Goal: Book appointment/travel/reservation

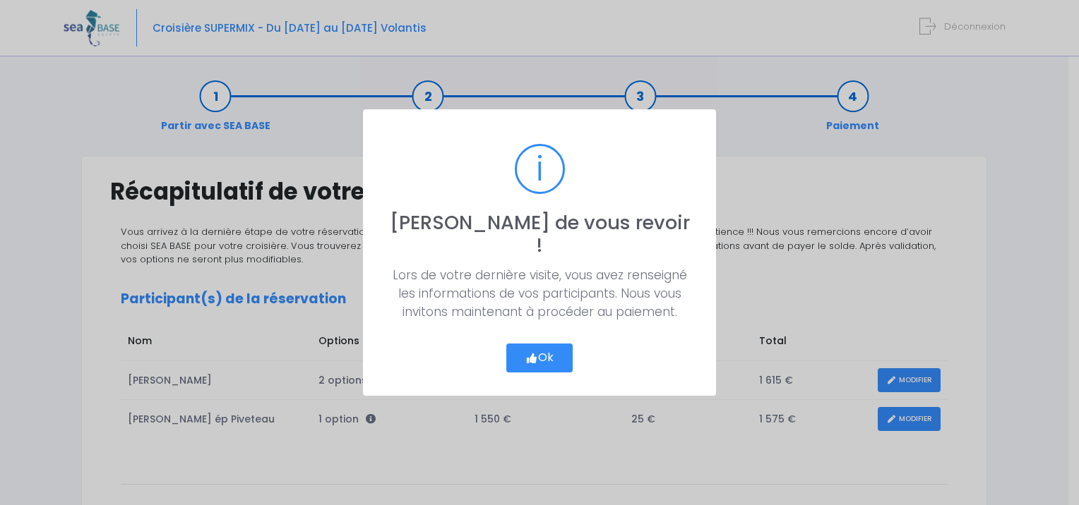
click at [537, 344] on button "Ok" at bounding box center [539, 359] width 66 height 30
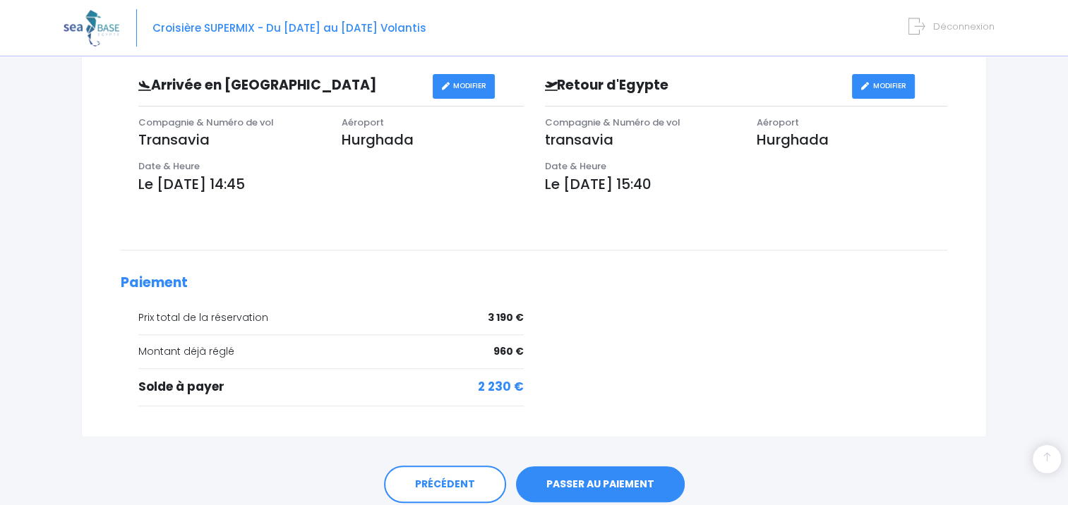
scroll to position [494, 0]
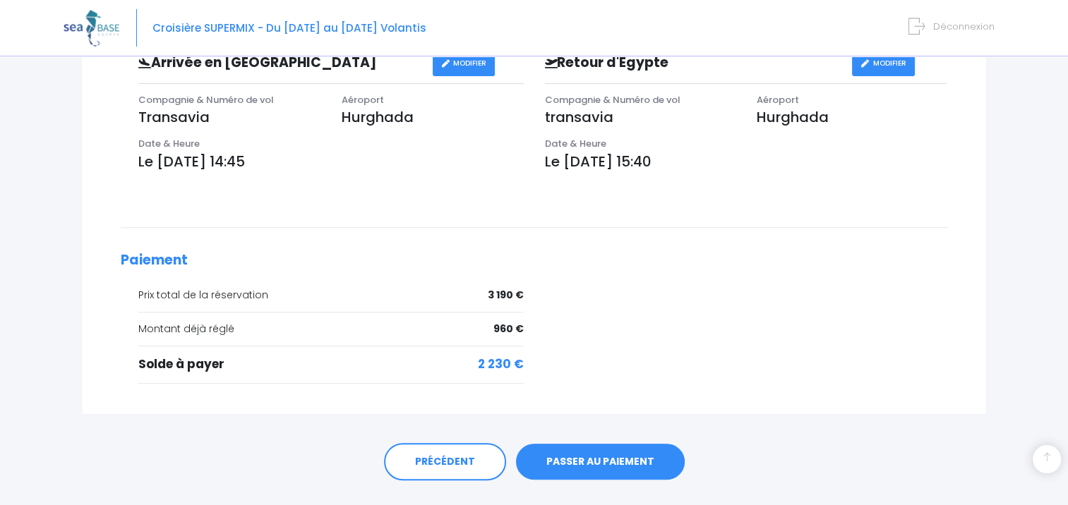
click at [585, 460] on link "PASSER AU PAIEMENT" at bounding box center [600, 462] width 169 height 37
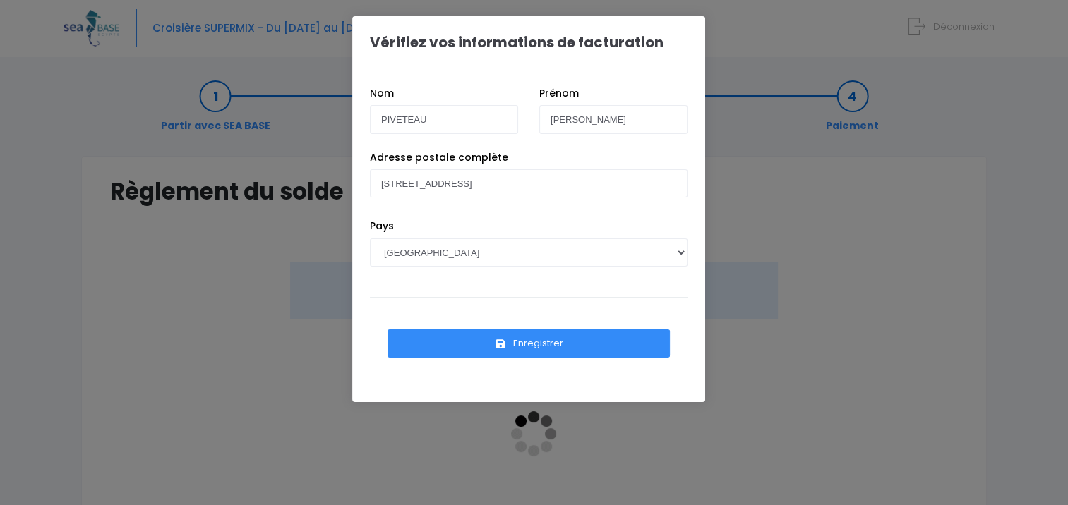
click at [539, 342] on button "Enregistrer" at bounding box center [528, 344] width 282 height 28
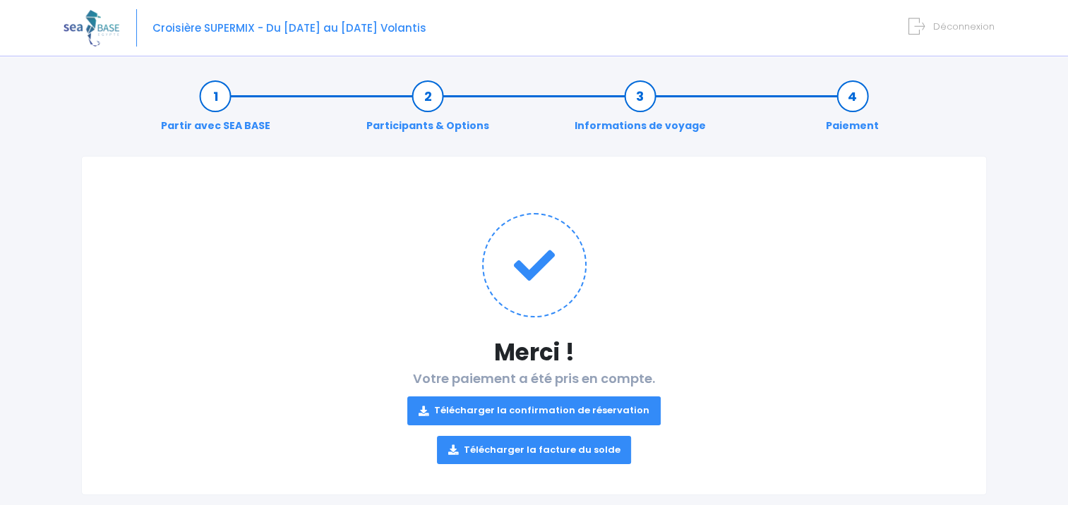
click at [428, 411] on icon at bounding box center [424, 411] width 10 height 0
click at [462, 451] on link "Télécharger la facture du solde" at bounding box center [534, 450] width 195 height 28
click at [500, 407] on link "Télécharger la confirmation de réservation" at bounding box center [533, 411] width 253 height 28
click at [554, 410] on link "Télécharger la confirmation de réservation" at bounding box center [533, 411] width 253 height 28
